Goal: Understand process/instructions

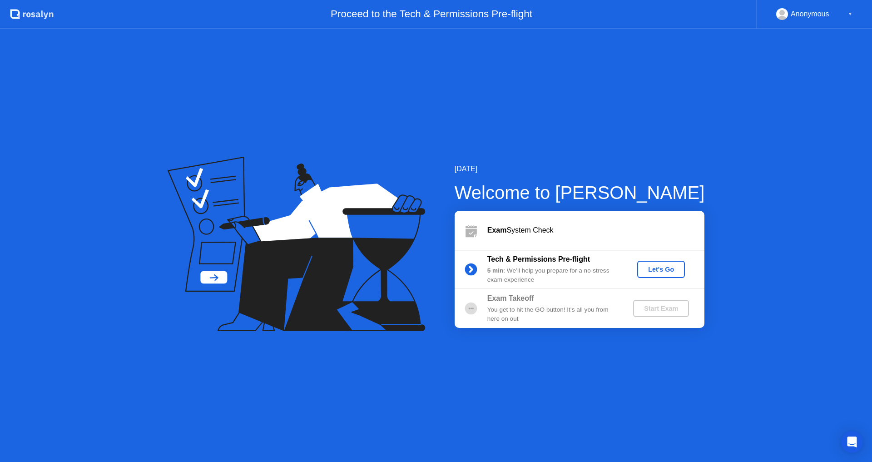
click at [657, 268] on div "Let's Go" at bounding box center [661, 269] width 40 height 7
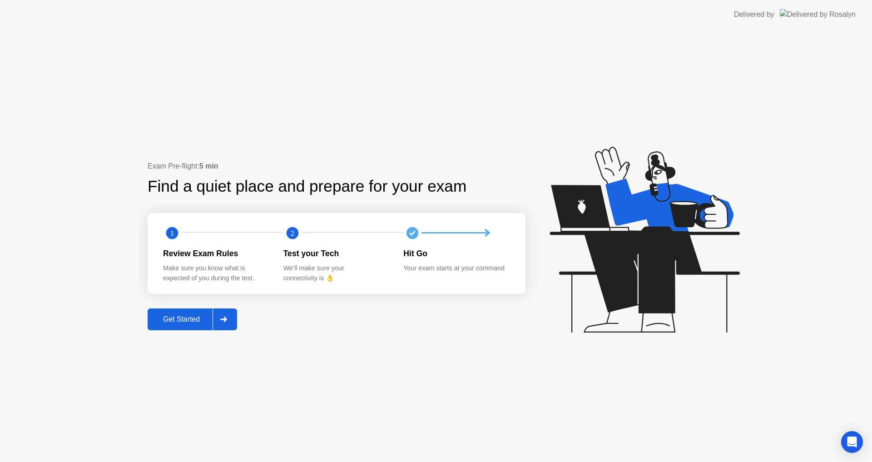
click at [197, 313] on button "Get Started" at bounding box center [192, 319] width 89 height 22
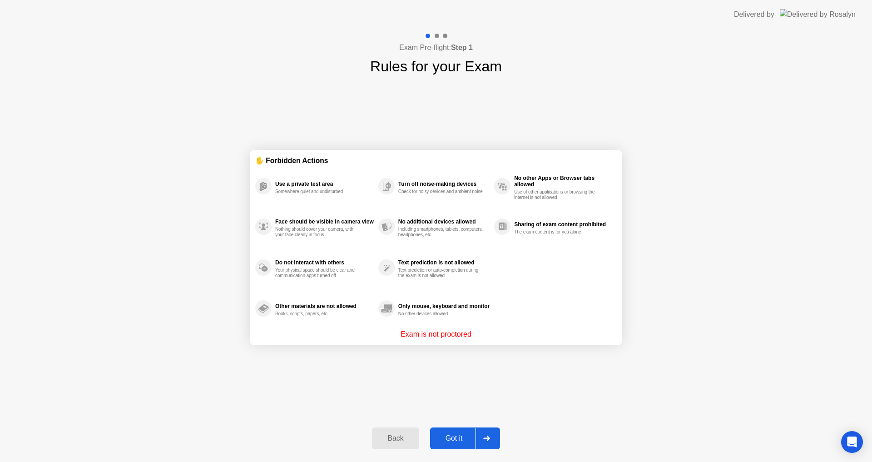
click at [458, 436] on div "Got it" at bounding box center [454, 438] width 43 height 8
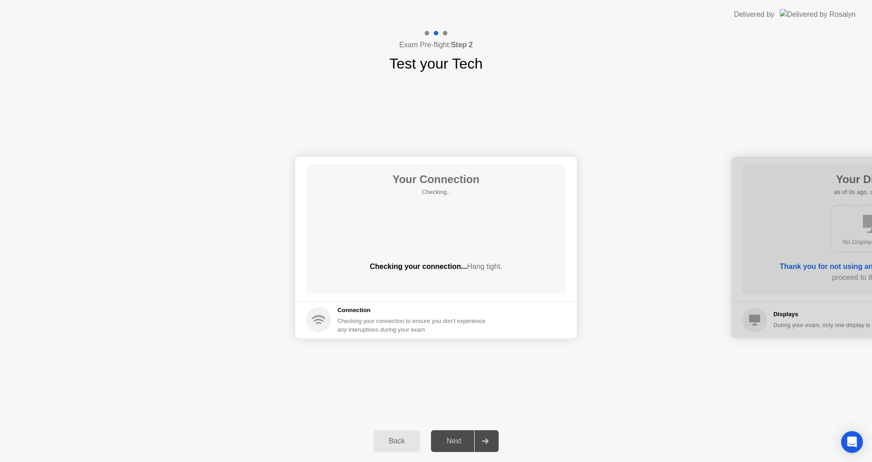
click at [458, 437] on div "Next" at bounding box center [454, 441] width 40 height 8
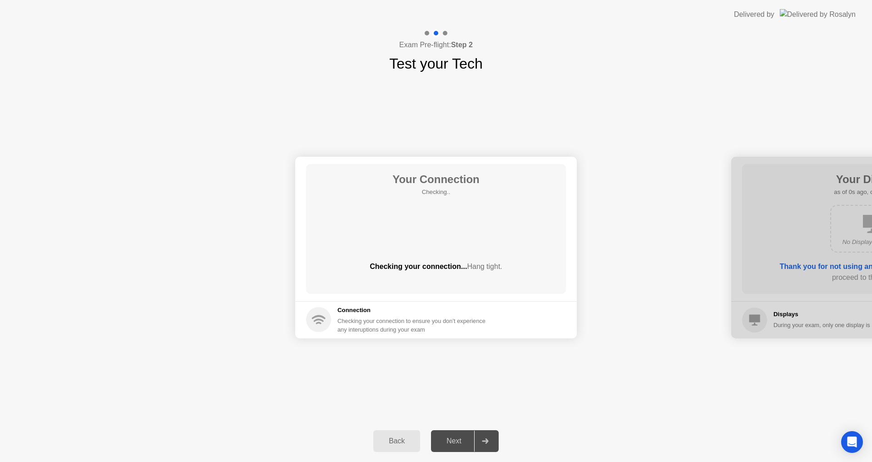
click at [458, 437] on div "Next" at bounding box center [454, 441] width 40 height 8
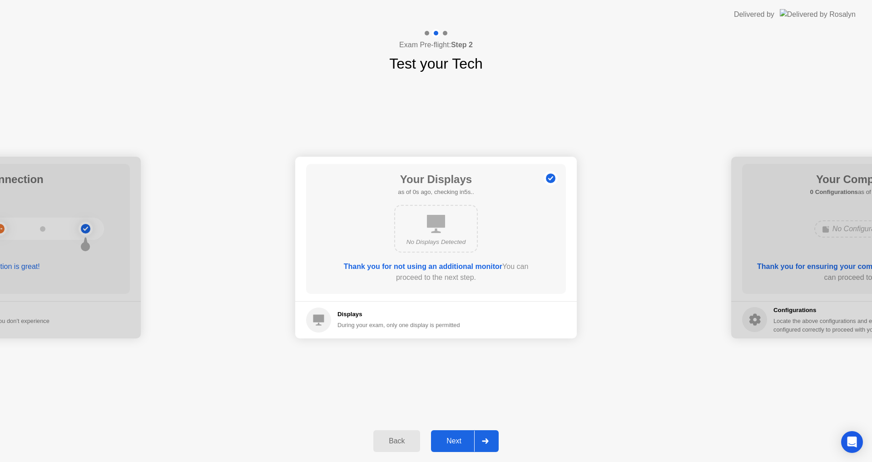
click at [458, 437] on div "Next" at bounding box center [454, 441] width 40 height 8
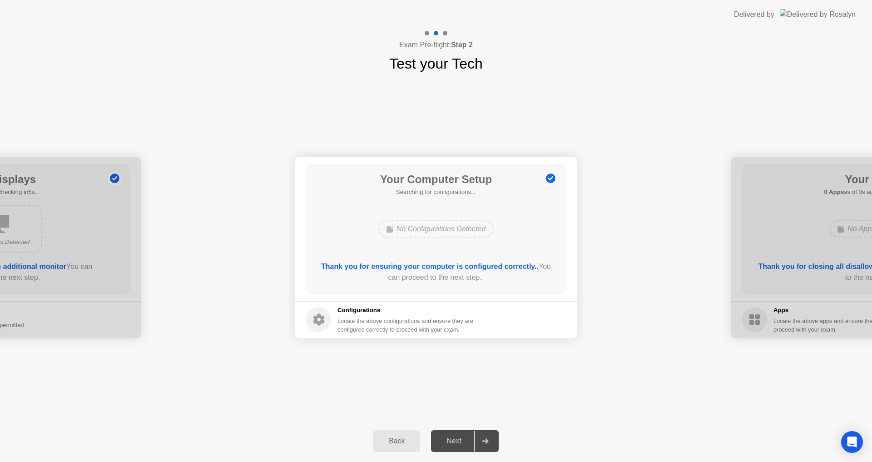
click at [458, 437] on div "Next" at bounding box center [454, 441] width 40 height 8
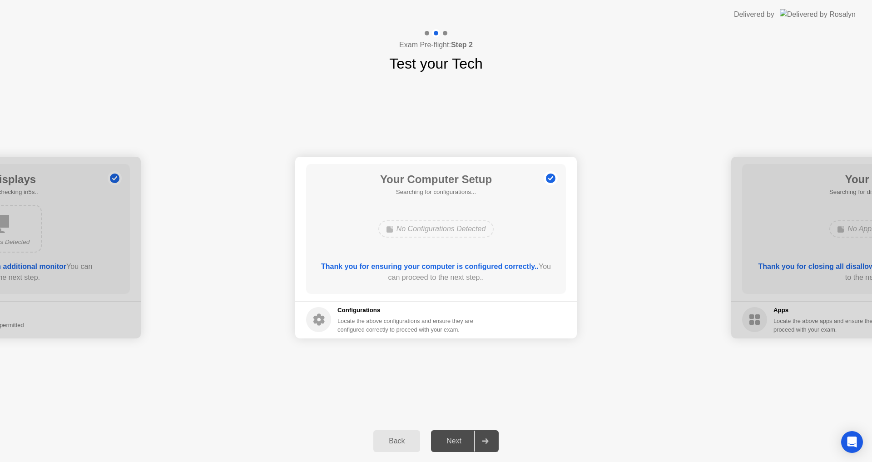
click at [458, 437] on div "Next" at bounding box center [454, 441] width 40 height 8
